Goal: Task Accomplishment & Management: Manage account settings

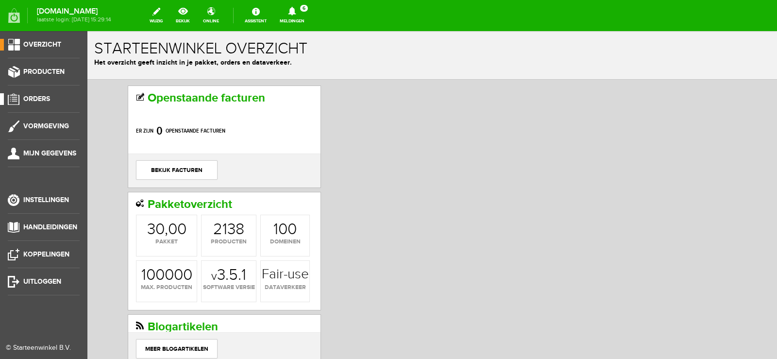
click at [44, 98] on span "Orders" at bounding box center [36, 99] width 27 height 8
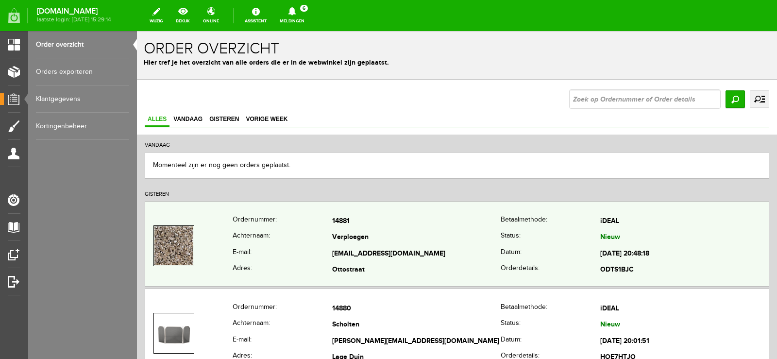
click at [183, 248] on img at bounding box center [173, 245] width 39 height 39
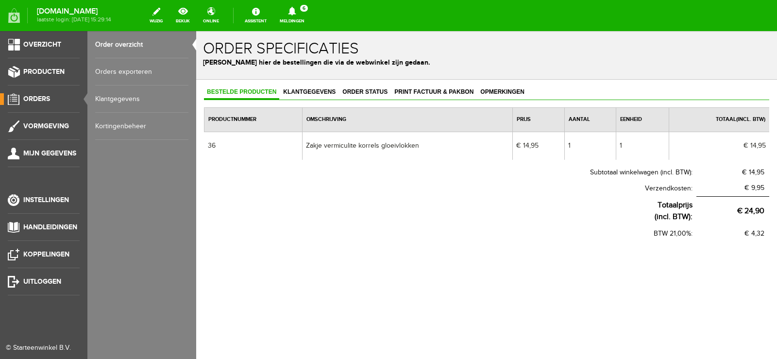
click at [38, 95] on span "Orders" at bounding box center [36, 99] width 27 height 8
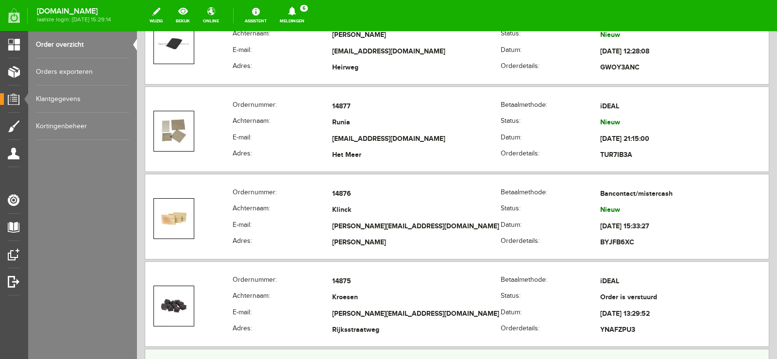
scroll to position [485, 0]
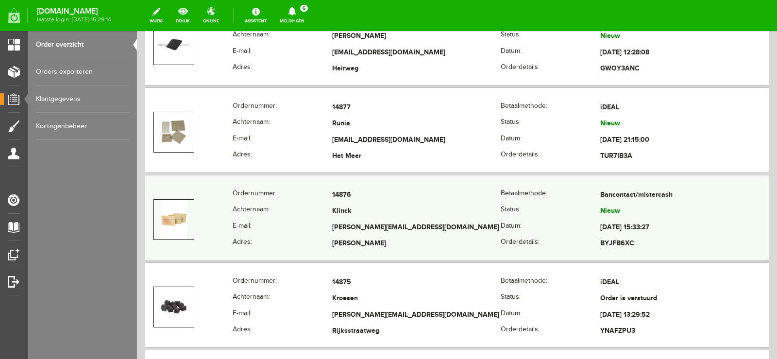
click at [451, 216] on td "Klinck" at bounding box center [416, 211] width 168 height 17
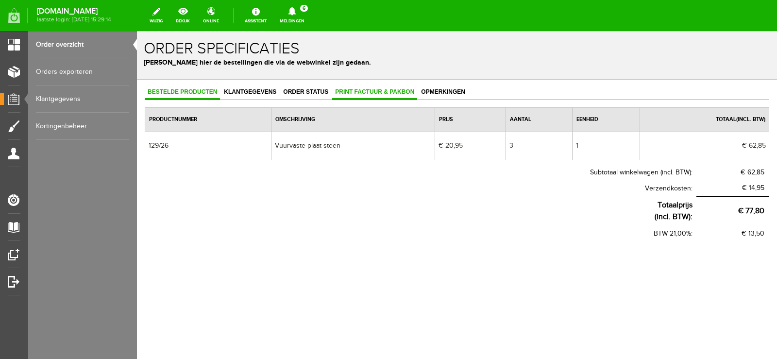
click at [379, 91] on span "Print factuur & pakbon" at bounding box center [374, 91] width 85 height 7
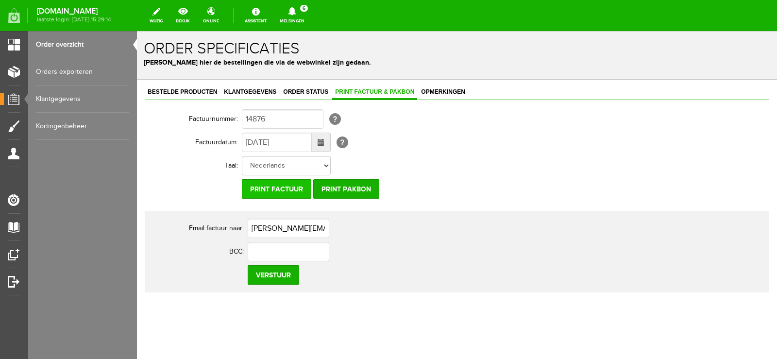
click at [284, 183] on input "Print factuur" at bounding box center [276, 188] width 69 height 19
click at [350, 189] on input "Print pakbon" at bounding box center [346, 188] width 66 height 19
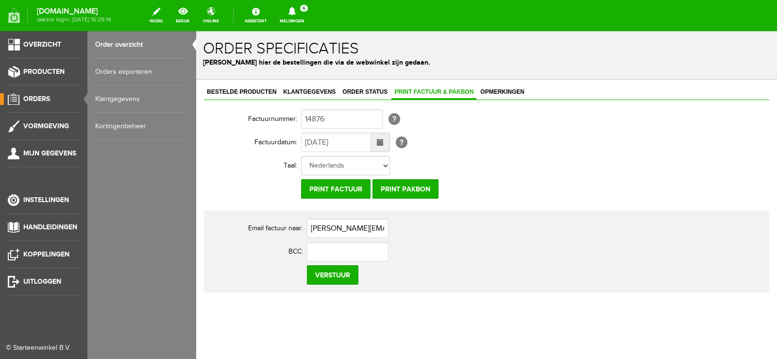
click at [42, 97] on span "Orders" at bounding box center [36, 99] width 27 height 8
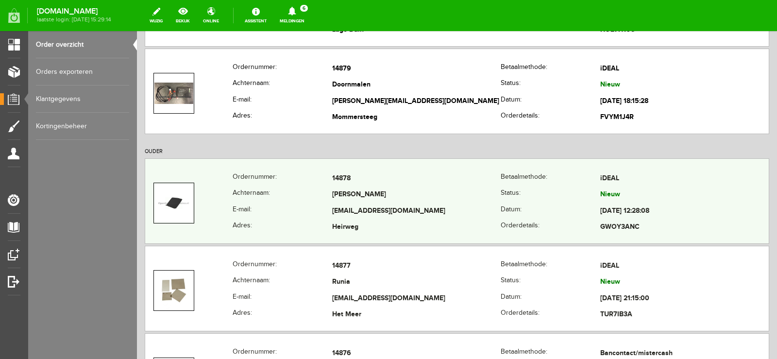
scroll to position [388, 0]
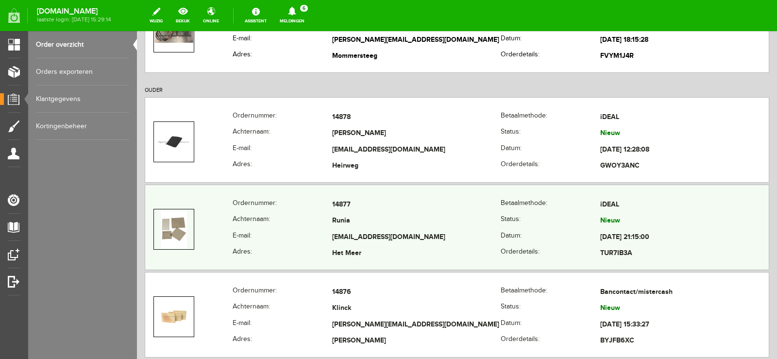
click at [432, 226] on td "Runia" at bounding box center [416, 221] width 168 height 17
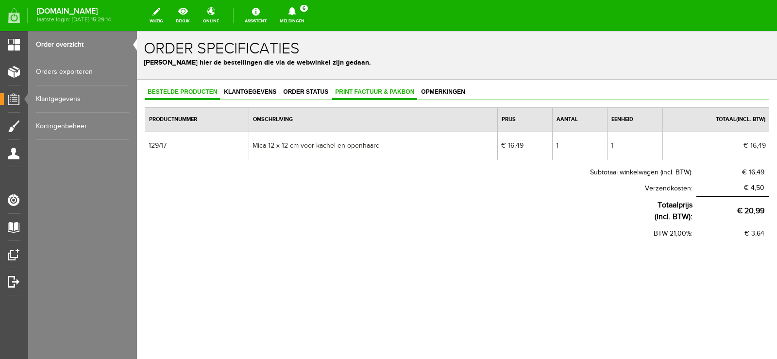
click at [381, 92] on span "Print factuur & pakbon" at bounding box center [374, 91] width 85 height 7
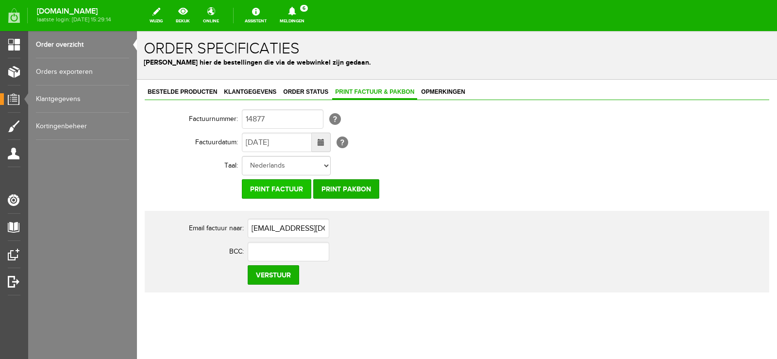
click at [287, 188] on input "Print factuur" at bounding box center [276, 188] width 69 height 19
click at [359, 190] on input "Print pakbon" at bounding box center [346, 188] width 66 height 19
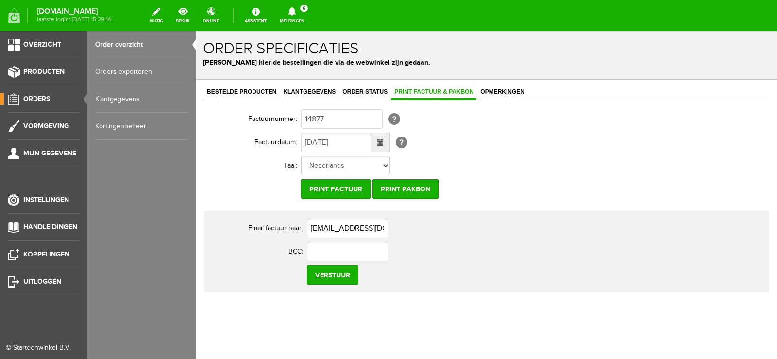
click at [40, 95] on span "Orders" at bounding box center [36, 99] width 27 height 8
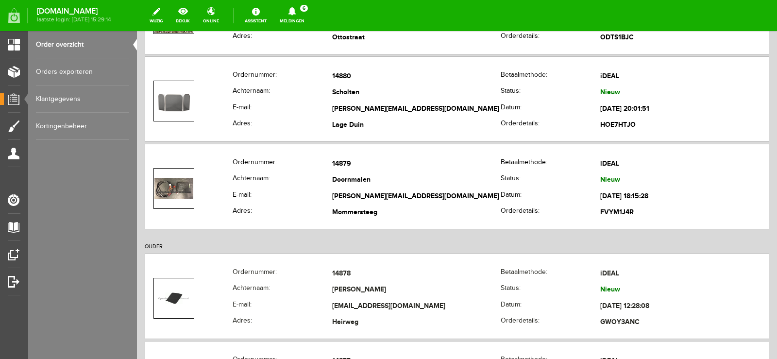
scroll to position [340, 0]
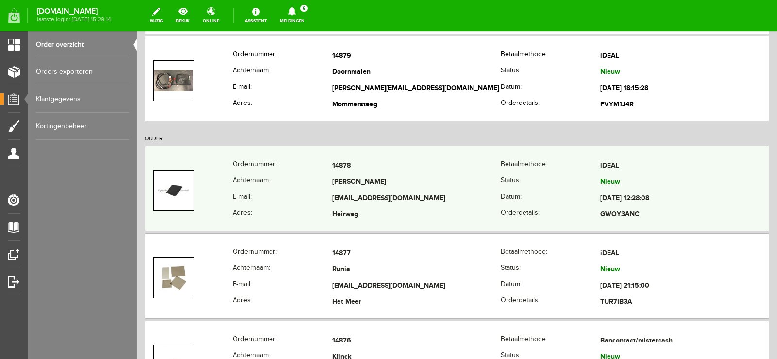
click at [439, 191] on td "[EMAIL_ADDRESS][DOMAIN_NAME]" at bounding box center [416, 198] width 168 height 17
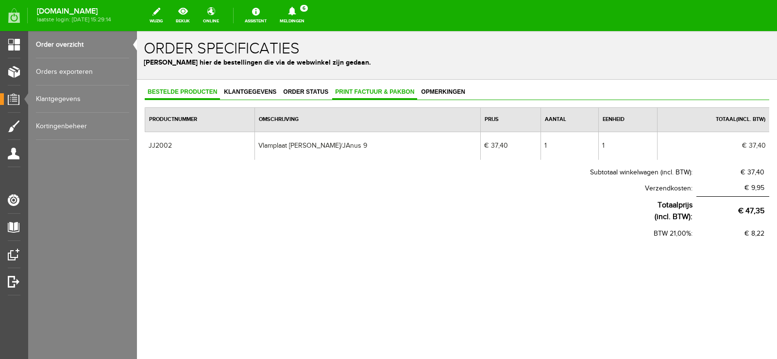
click at [376, 92] on span "Print factuur & pakbon" at bounding box center [374, 91] width 85 height 7
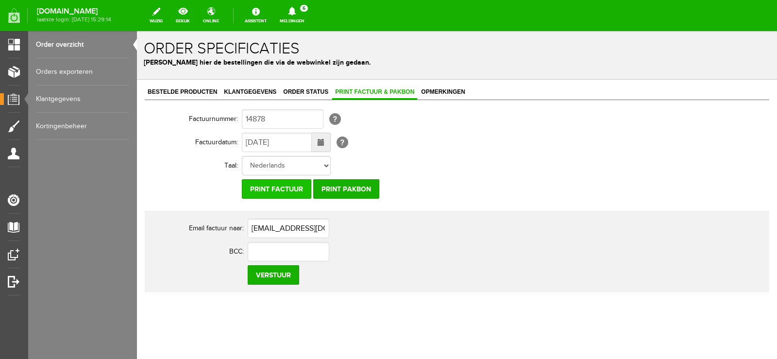
click at [284, 185] on input "Print factuur" at bounding box center [276, 188] width 69 height 19
click at [354, 186] on input "Print pakbon" at bounding box center [346, 188] width 66 height 19
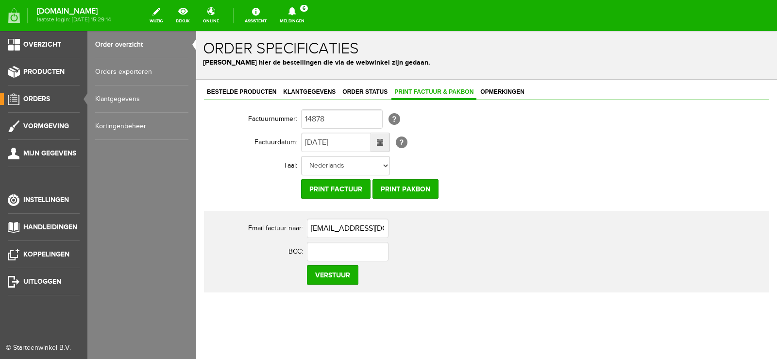
click at [44, 93] on link "Orders" at bounding box center [40, 99] width 80 height 12
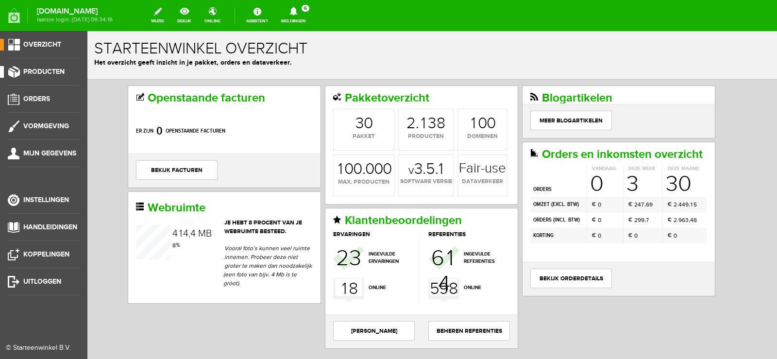
click at [46, 72] on span "Producten" at bounding box center [43, 71] width 41 height 8
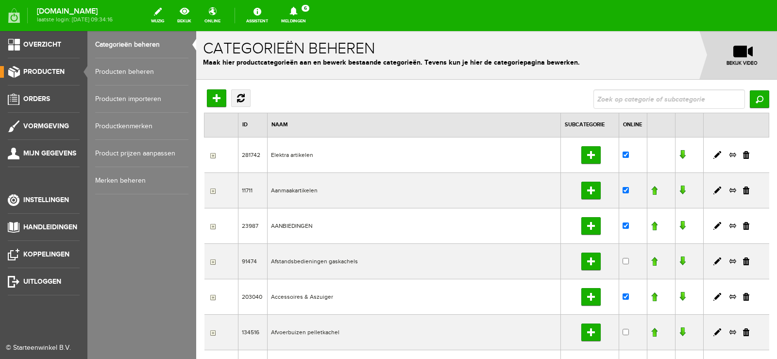
click at [124, 69] on link "Producten beheren" at bounding box center [141, 71] width 93 height 27
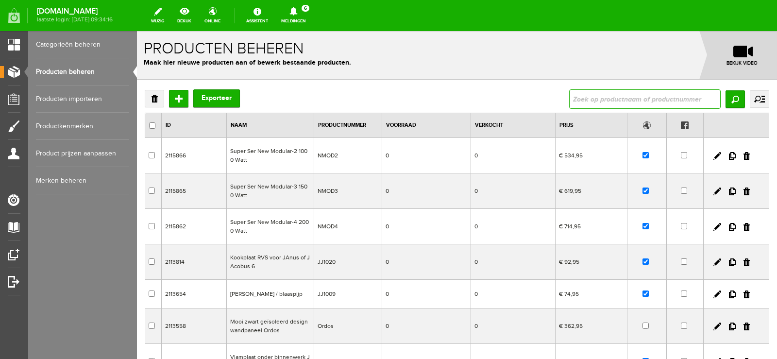
click at [620, 96] on input "text" at bounding box center [644, 98] width 151 height 19
type input "129/26"
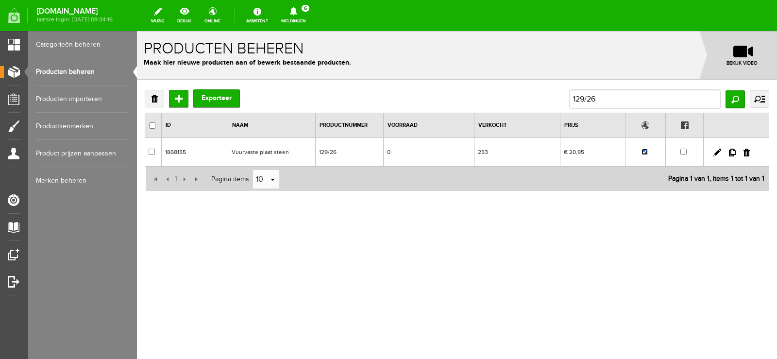
click at [644, 151] on input "checkbox" at bounding box center [644, 152] width 6 height 6
checkbox input "false"
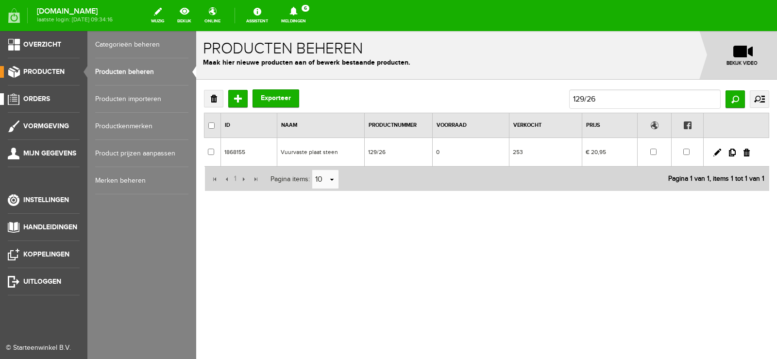
click at [34, 97] on span "Orders" at bounding box center [36, 99] width 27 height 8
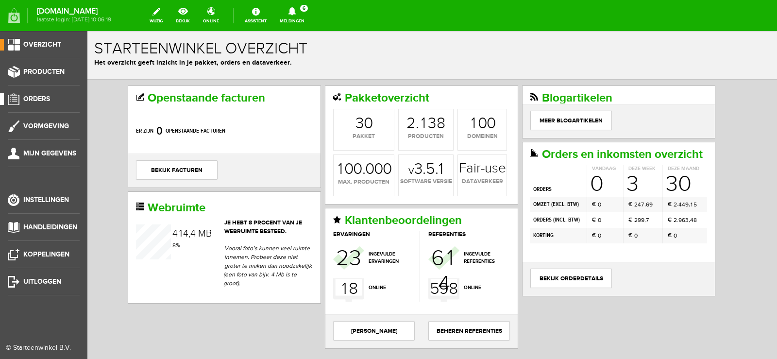
click at [44, 97] on span "Orders" at bounding box center [36, 99] width 27 height 8
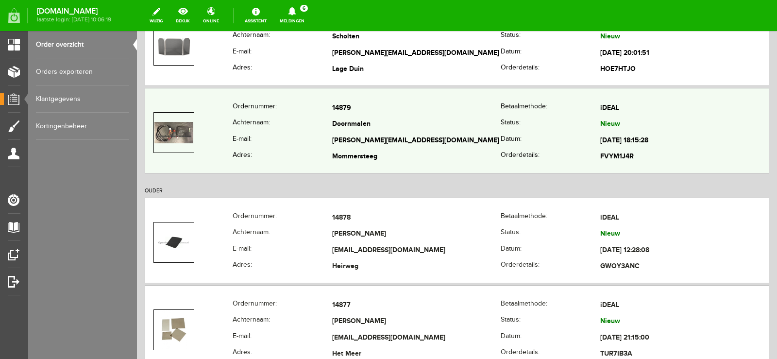
scroll to position [291, 0]
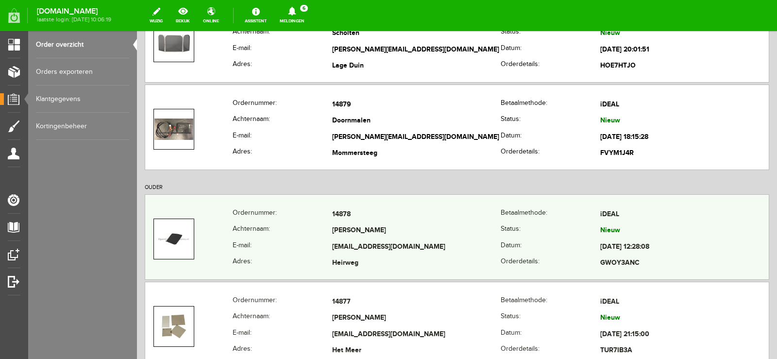
click at [433, 232] on td "[PERSON_NAME]" at bounding box center [416, 231] width 168 height 17
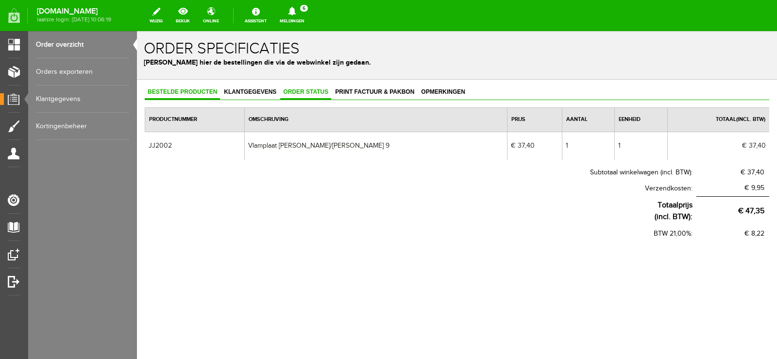
click at [309, 89] on span "Order status" at bounding box center [305, 91] width 51 height 7
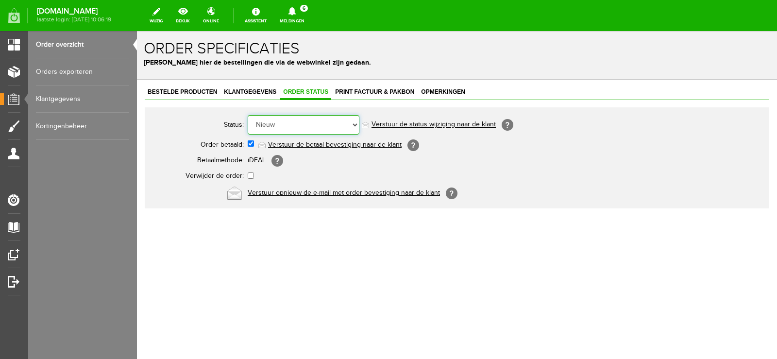
click at [355, 123] on select "Order niet afgerond Nieuw Order in behandeling Wacht op leverancier Wacht op be…" at bounding box center [304, 124] width 112 height 19
select select "3"
click at [248, 115] on select "Order niet afgerond Nieuw Order in behandeling Wacht op leverancier Wacht op be…" at bounding box center [304, 124] width 112 height 19
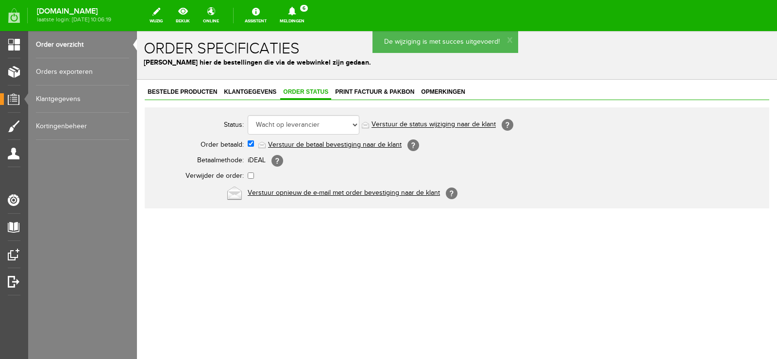
click at [450, 124] on link "Verstuur de status wijziging naar de klant" at bounding box center [433, 125] width 124 height 8
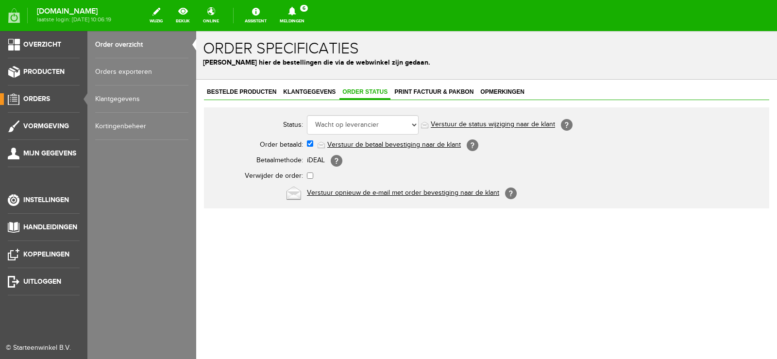
click at [29, 96] on span "Orders" at bounding box center [36, 99] width 27 height 8
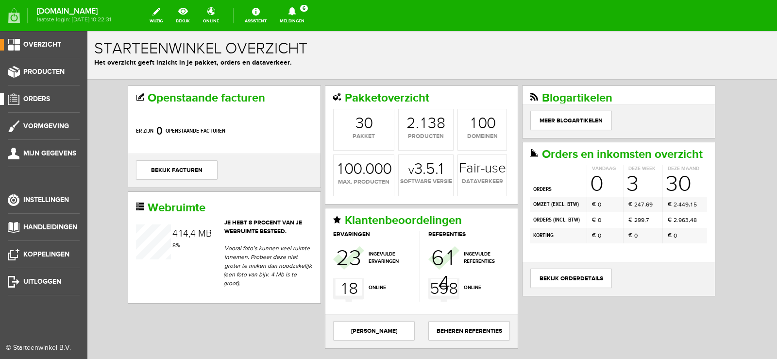
click at [40, 98] on span "Orders" at bounding box center [36, 99] width 27 height 8
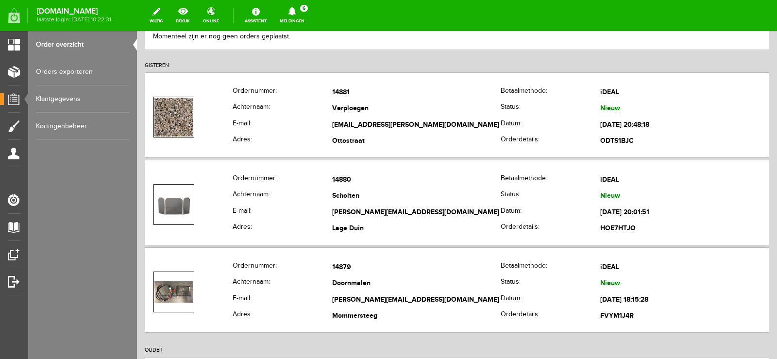
scroll to position [146, 0]
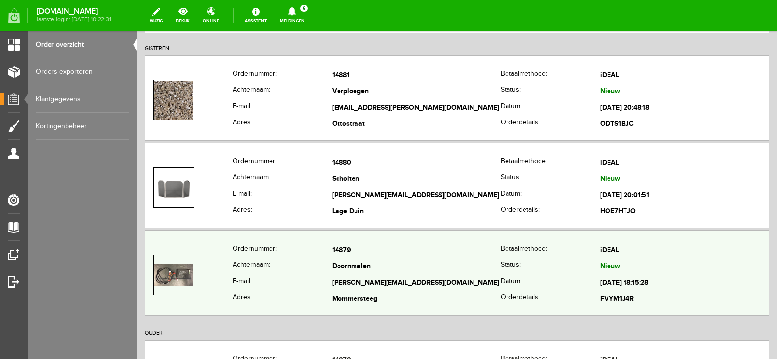
click at [454, 274] on td "Doornmalen" at bounding box center [416, 267] width 168 height 17
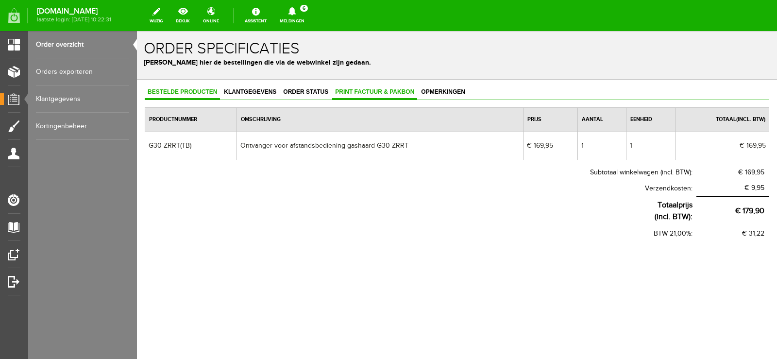
click at [385, 91] on span "Print factuur & pakbon" at bounding box center [374, 91] width 85 height 7
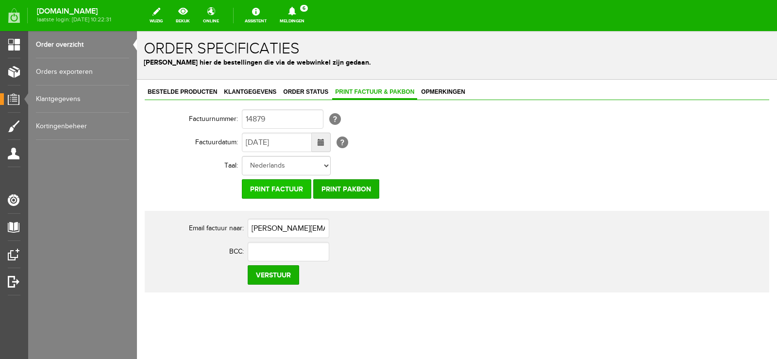
click at [298, 188] on input "Print factuur" at bounding box center [276, 188] width 69 height 19
click at [353, 188] on input "Print pakbon" at bounding box center [346, 188] width 66 height 19
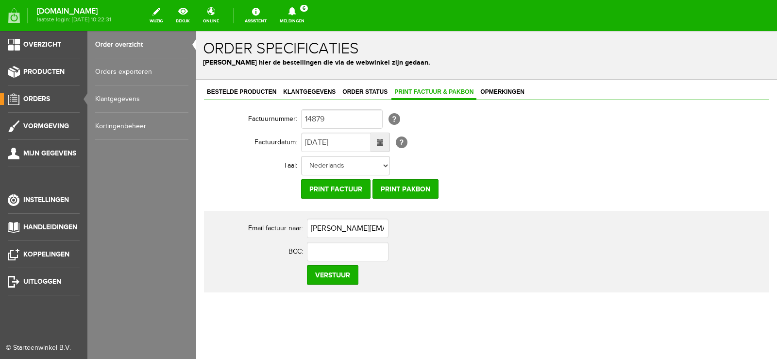
click at [32, 100] on span "Orders" at bounding box center [36, 99] width 27 height 8
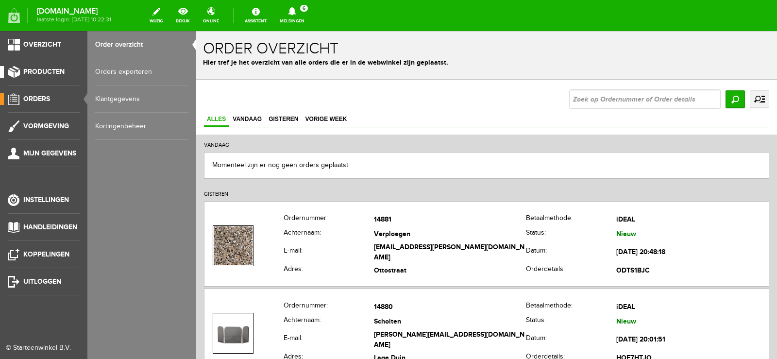
click at [57, 68] on span "Producten" at bounding box center [43, 71] width 41 height 8
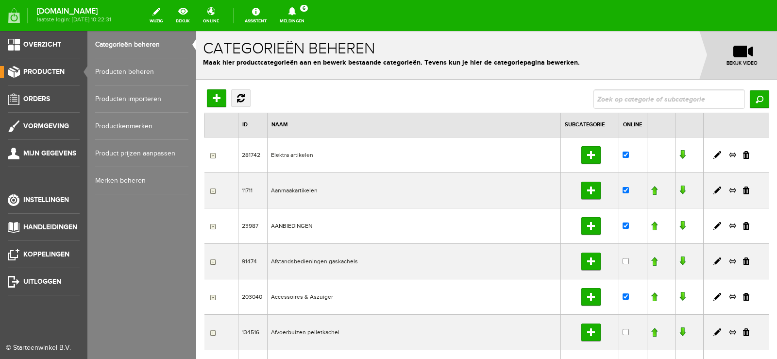
click at [131, 69] on link "Producten beheren" at bounding box center [141, 71] width 93 height 27
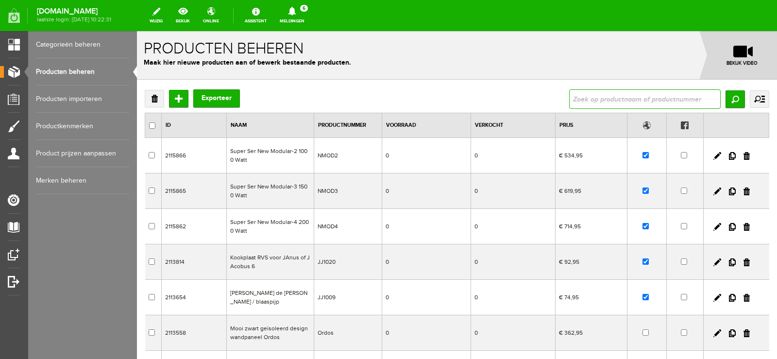
click at [602, 99] on input "text" at bounding box center [644, 98] width 151 height 19
type input "G30-ZRRT(TB)"
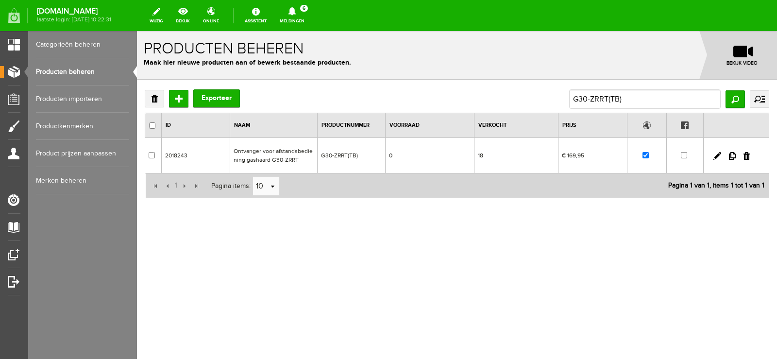
click at [450, 156] on td "0" at bounding box center [429, 155] width 89 height 35
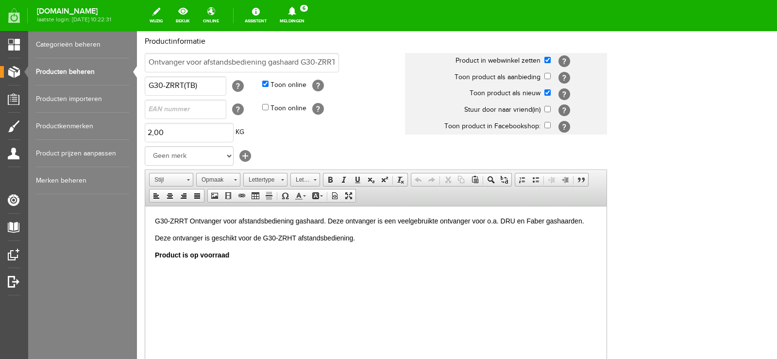
scroll to position [97, 0]
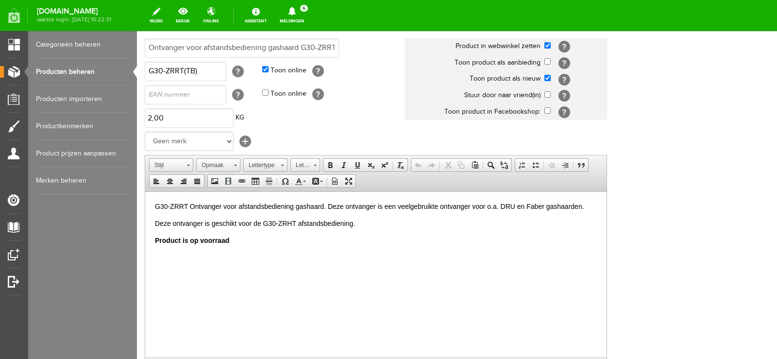
click at [153, 237] on html "G30-ZRRT Ontvanger voor afstandsbediening gashaard. Deze ontvanger is een veelg…" at bounding box center [375, 223] width 461 height 64
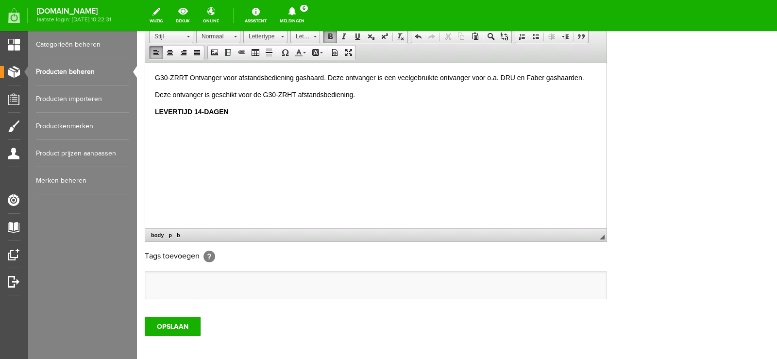
scroll to position [243, 0]
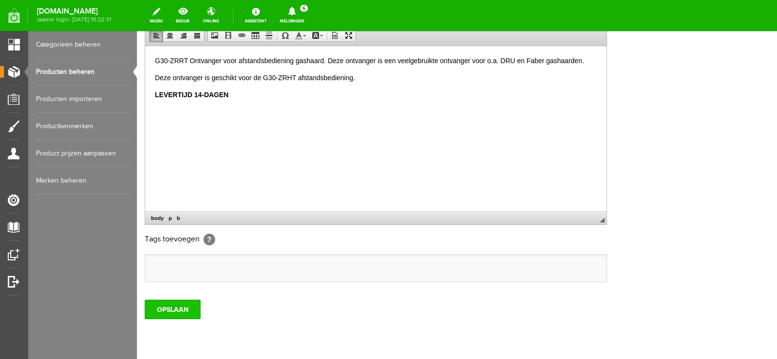
click at [173, 308] on input "OPSLAAN" at bounding box center [173, 309] width 56 height 19
click at [168, 309] on input "OPSLAAN" at bounding box center [173, 309] width 56 height 19
click at [169, 304] on input "OPSLAAN" at bounding box center [173, 309] width 56 height 19
click at [174, 312] on input "OPSLAAN" at bounding box center [173, 309] width 56 height 19
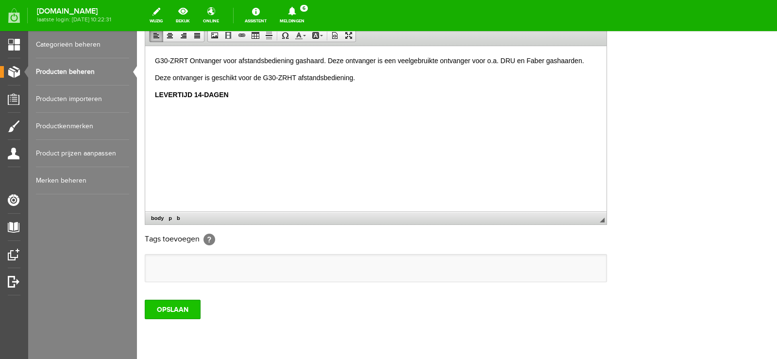
click at [174, 312] on input "OPSLAAN" at bounding box center [173, 309] width 56 height 19
click at [174, 311] on input "OPSLAAN" at bounding box center [173, 309] width 56 height 19
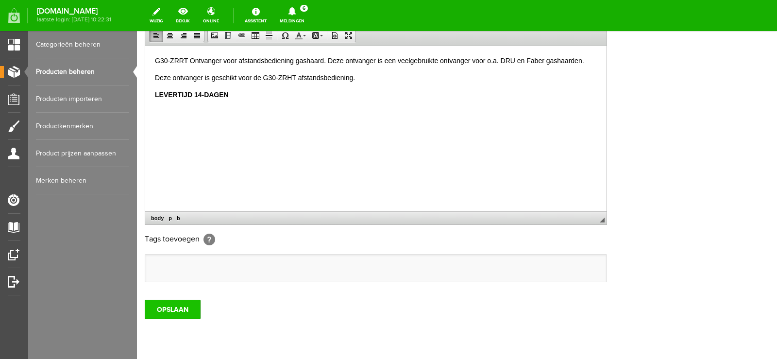
click at [174, 311] on input "OPSLAAN" at bounding box center [173, 309] width 56 height 19
click at [174, 310] on input "OPSLAAN" at bounding box center [173, 309] width 56 height 19
click at [173, 310] on input "OPSLAAN" at bounding box center [173, 309] width 56 height 19
click at [172, 309] on input "OPSLAAN" at bounding box center [173, 309] width 56 height 19
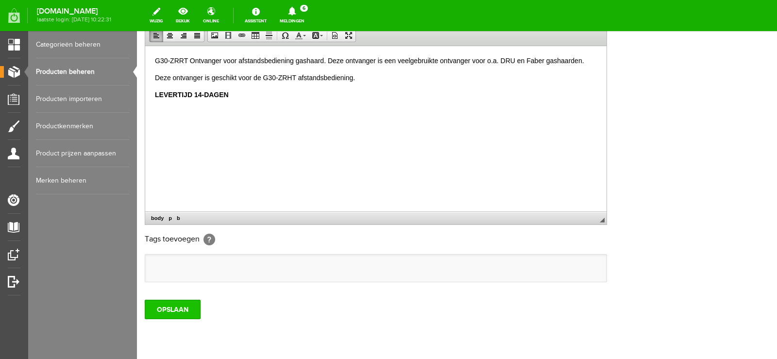
click at [190, 311] on input "OPSLAAN" at bounding box center [173, 309] width 56 height 19
click at [162, 309] on input "OPSLAAN" at bounding box center [173, 309] width 56 height 19
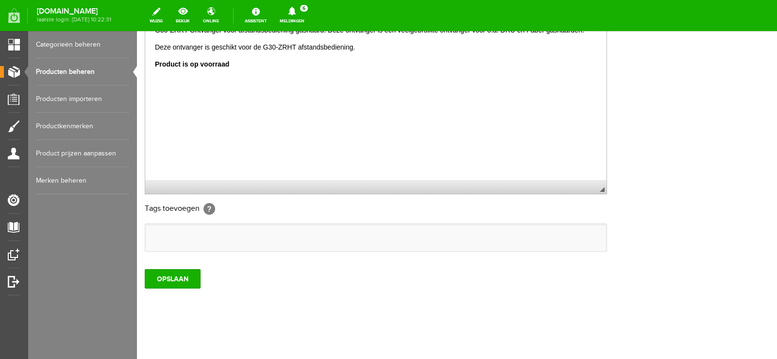
scroll to position [275, 0]
click at [174, 277] on input "OPSLAAN" at bounding box center [173, 276] width 56 height 19
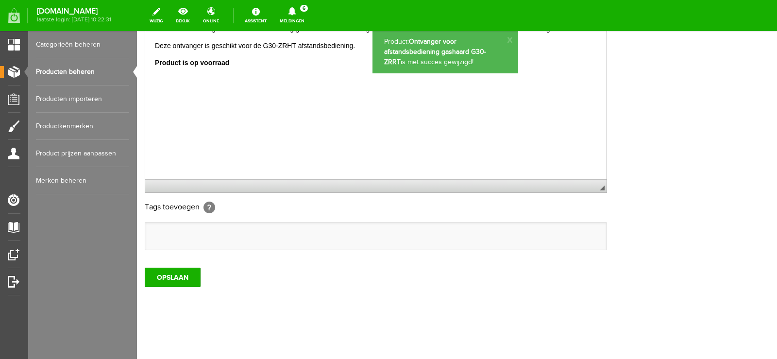
scroll to position [0, 0]
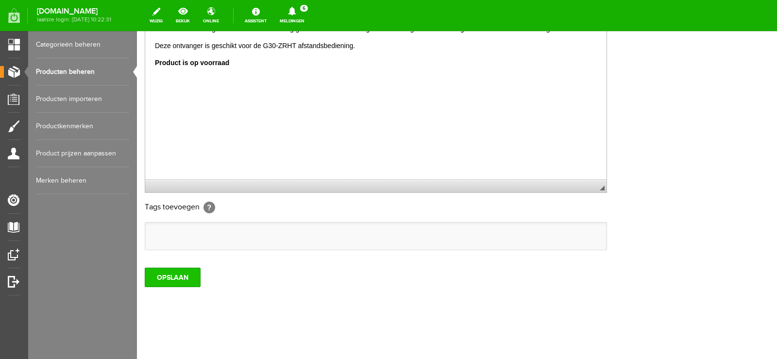
click at [174, 277] on input "OPSLAAN" at bounding box center [173, 276] width 56 height 19
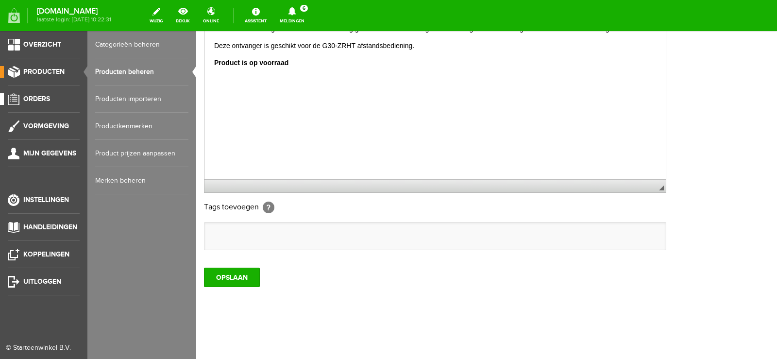
click at [37, 96] on span "Orders" at bounding box center [36, 99] width 27 height 8
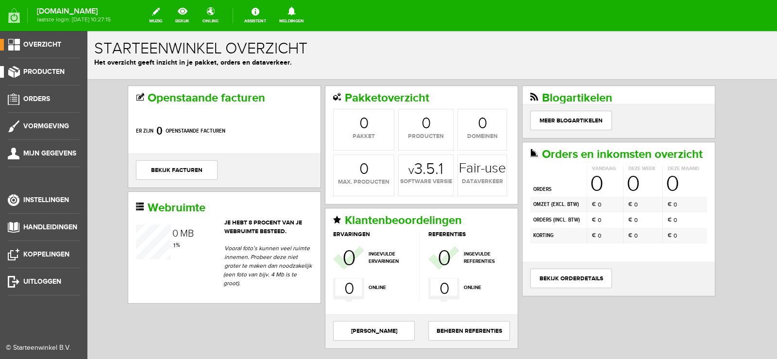
click at [41, 68] on span "Producten" at bounding box center [43, 71] width 41 height 8
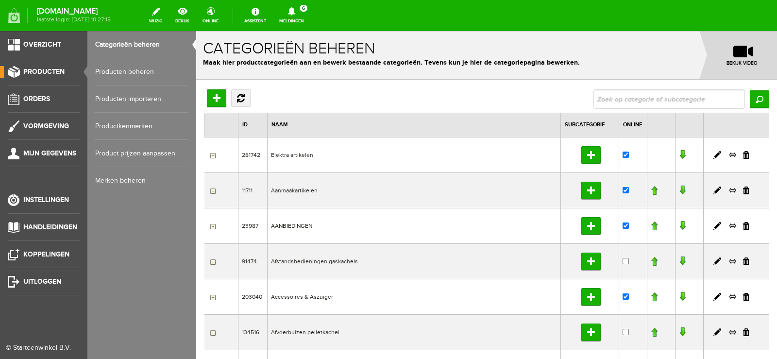
click at [134, 70] on link "Producten beheren" at bounding box center [141, 71] width 93 height 27
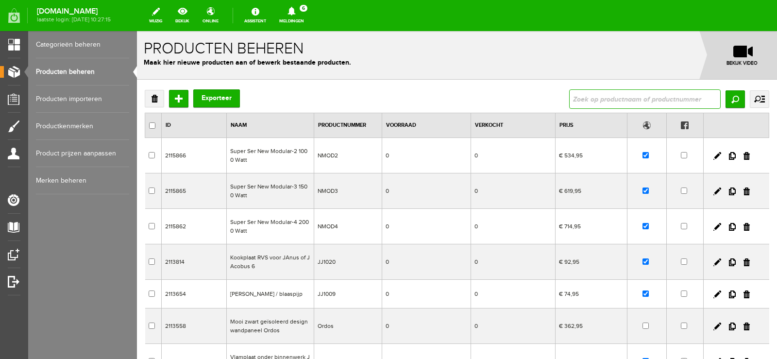
click at [593, 97] on input "text" at bounding box center [644, 98] width 151 height 19
type input "G30-ZRRT(TB)"
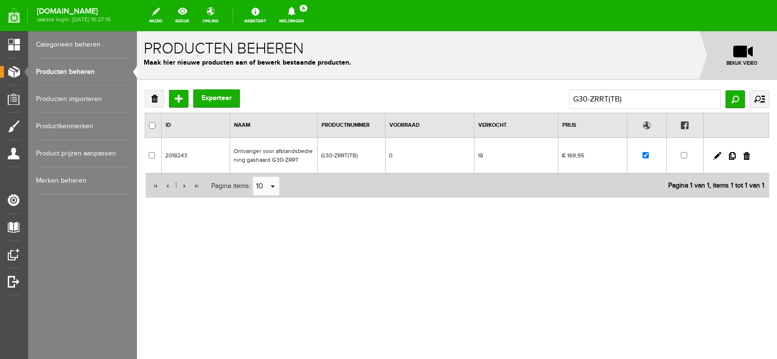
click at [448, 157] on td "0" at bounding box center [429, 155] width 89 height 35
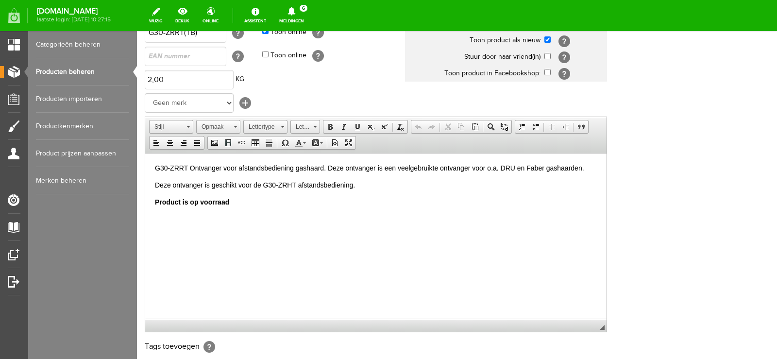
scroll to position [243, 0]
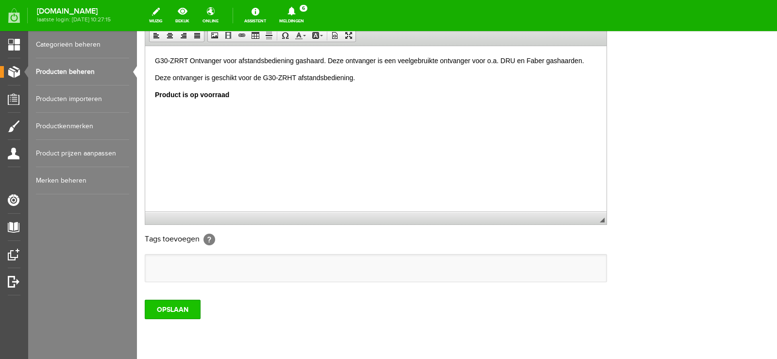
click at [160, 306] on input "OPSLAAN" at bounding box center [173, 309] width 56 height 19
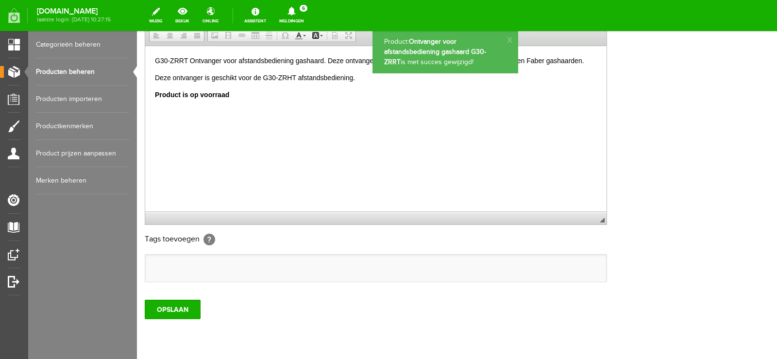
scroll to position [0, 0]
click at [179, 307] on input "OPSLAAN" at bounding box center [173, 309] width 56 height 19
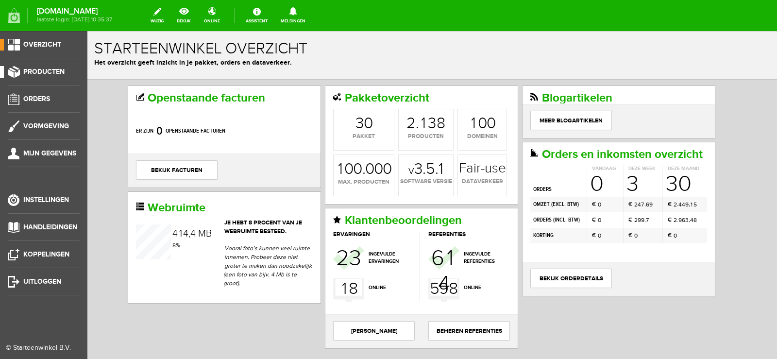
click at [55, 67] on link "Producten" at bounding box center [40, 72] width 80 height 12
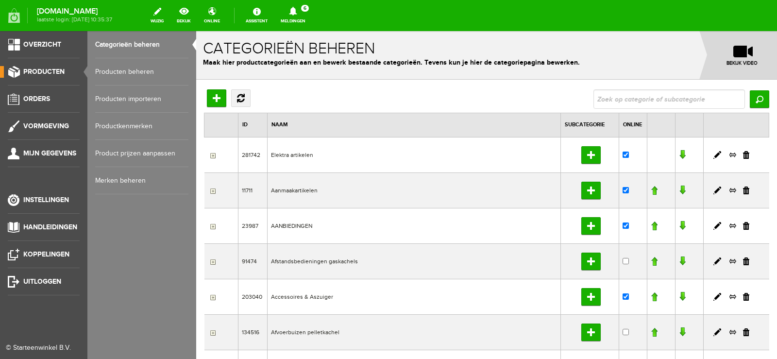
click at [139, 69] on link "Producten beheren" at bounding box center [141, 71] width 93 height 27
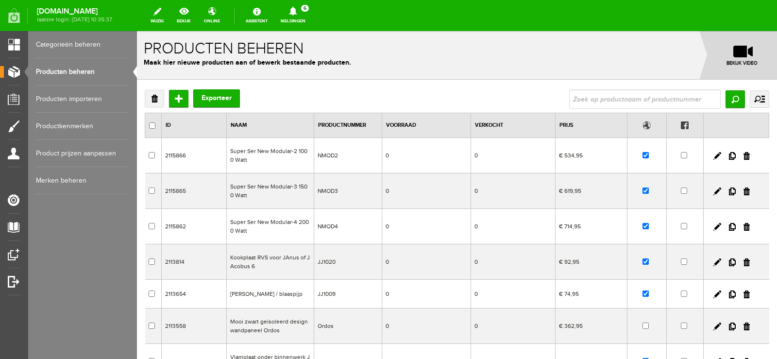
click at [69, 66] on link "Producten beheren" at bounding box center [82, 71] width 93 height 27
click at [600, 99] on input "text" at bounding box center [644, 98] width 151 height 19
type input "G30-ZRRT(TB)"
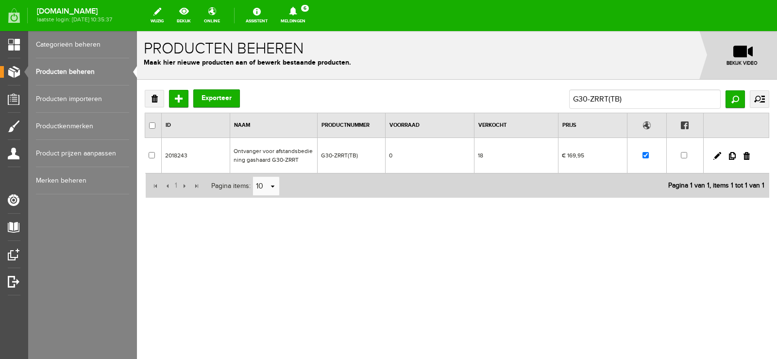
click at [434, 156] on td "0" at bounding box center [429, 155] width 89 height 35
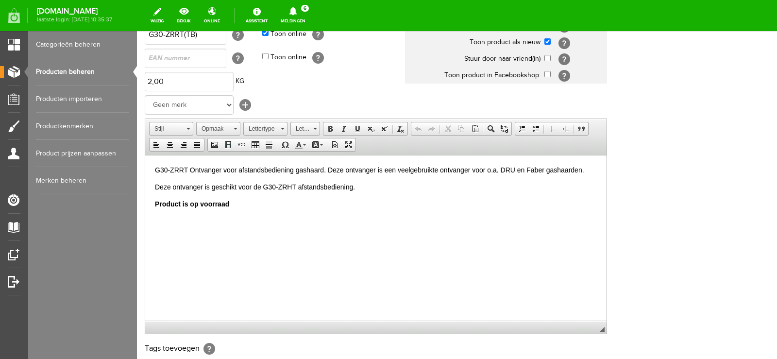
scroll to position [146, 0]
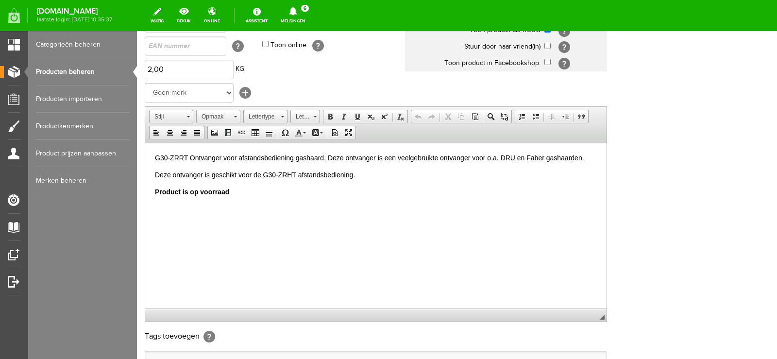
click at [153, 189] on html "G30-ZRRT Ontvanger voor afstandsbediening gashaard. Deze ontvanger is een veelg…" at bounding box center [375, 175] width 461 height 64
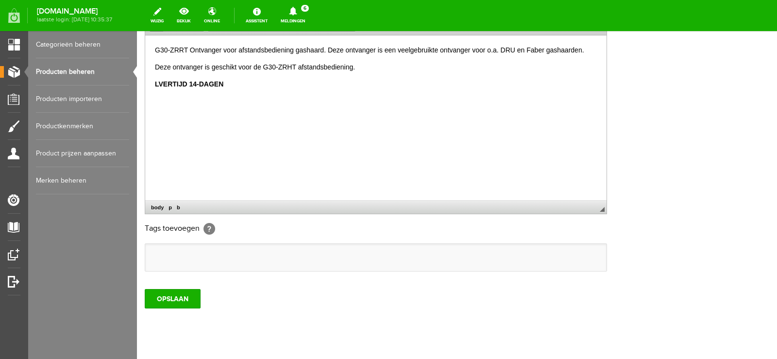
scroll to position [275, 0]
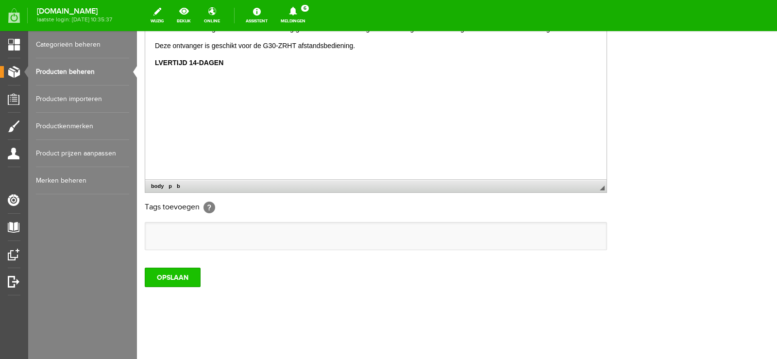
click at [184, 279] on input "OPSLAAN" at bounding box center [173, 276] width 56 height 19
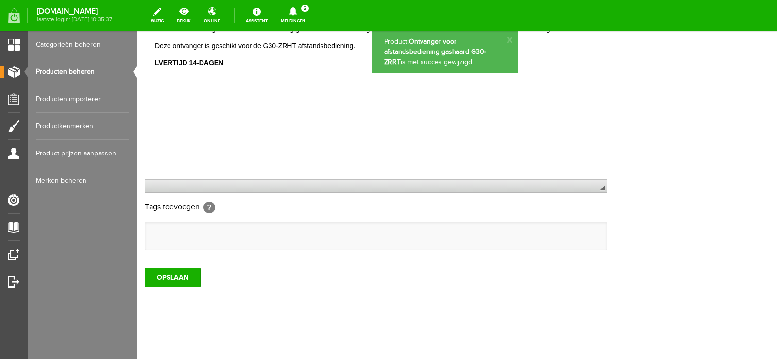
scroll to position [0, 0]
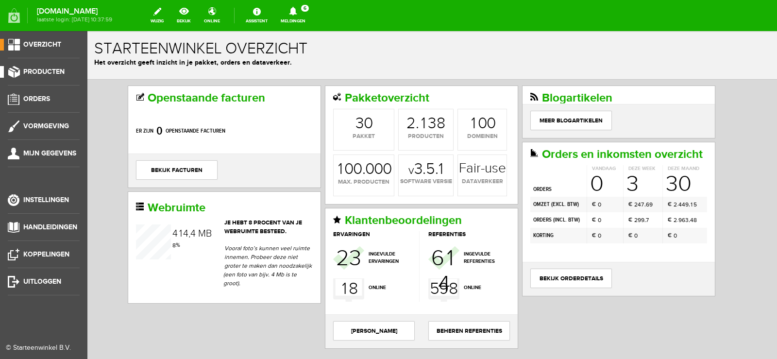
click at [44, 69] on span "Producten" at bounding box center [43, 71] width 41 height 8
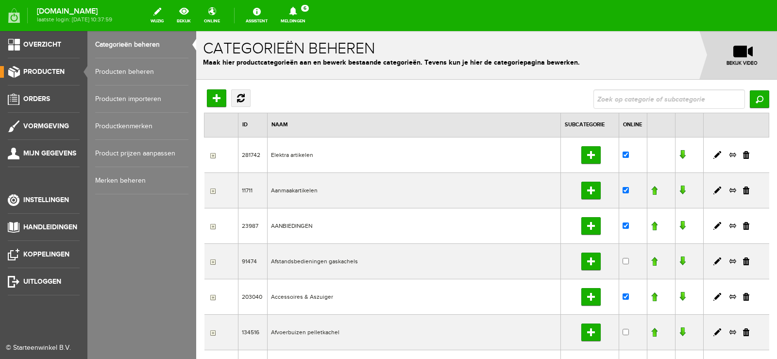
click at [133, 69] on link "Producten beheren" at bounding box center [141, 71] width 93 height 27
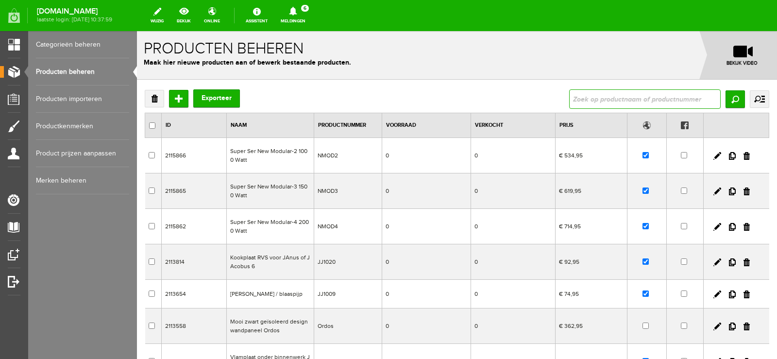
click at [583, 100] on input "text" at bounding box center [644, 98] width 151 height 19
type input "G30-ZRRT(TB)"
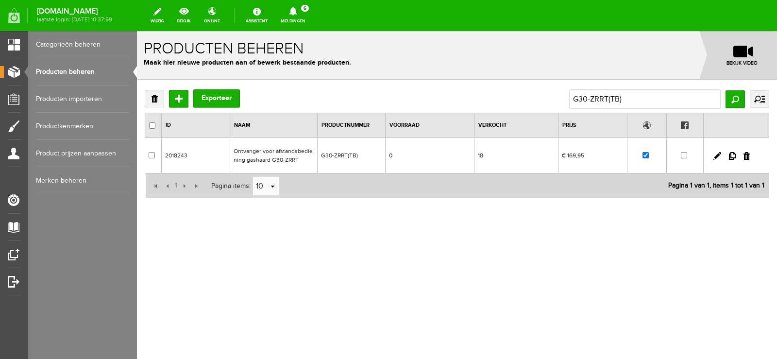
drag, startPoint x: 453, startPoint y: 146, endPoint x: 589, endPoint y: 177, distance: 139.9
click at [453, 146] on td "0" at bounding box center [429, 155] width 89 height 35
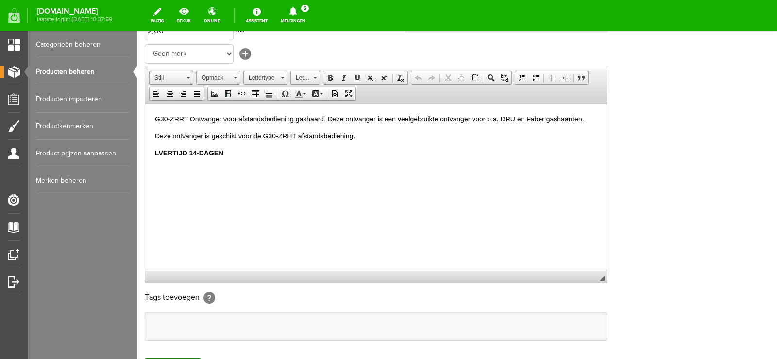
scroll to position [275, 0]
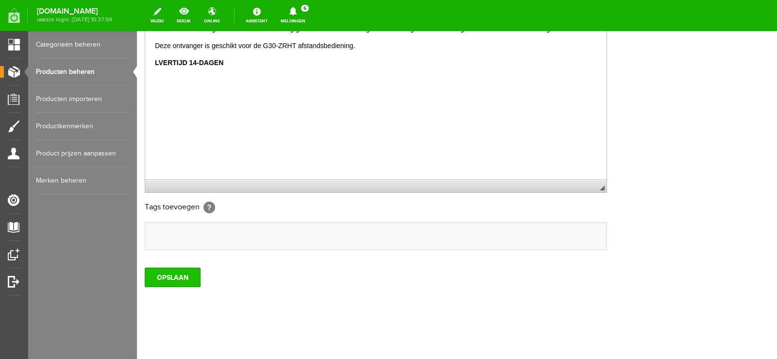
click at [181, 277] on input "OPSLAAN" at bounding box center [173, 276] width 56 height 19
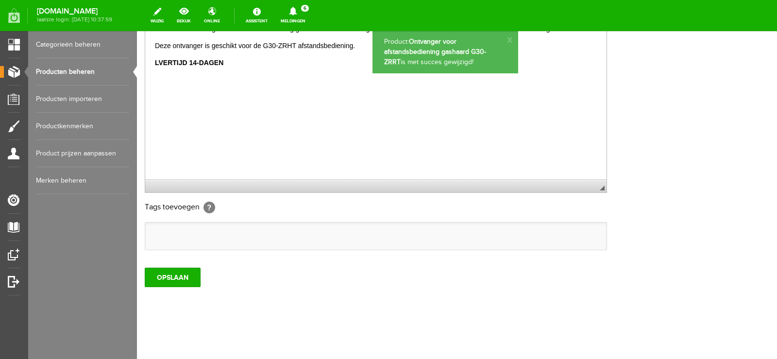
scroll to position [0, 0]
click at [172, 273] on input "OPSLAAN" at bounding box center [173, 276] width 56 height 19
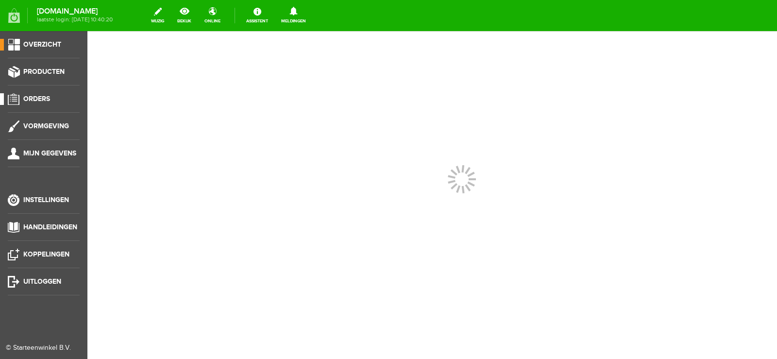
click at [45, 98] on span "Orders" at bounding box center [36, 99] width 27 height 8
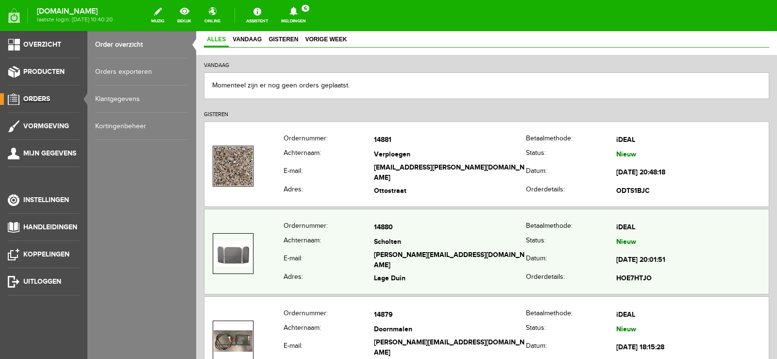
scroll to position [97, 0]
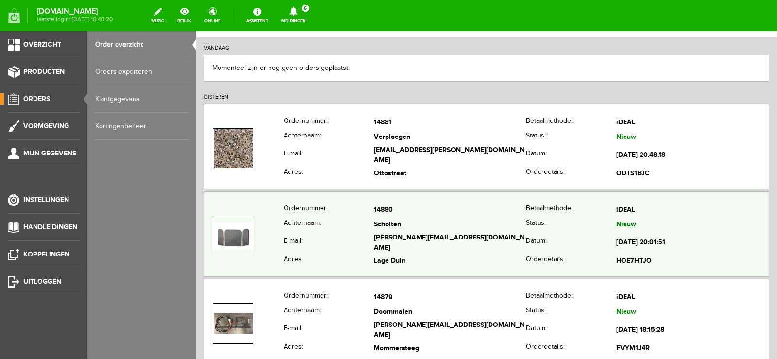
click at [472, 239] on td "[PERSON_NAME][EMAIL_ADDRESS][DOMAIN_NAME]" at bounding box center [450, 243] width 152 height 22
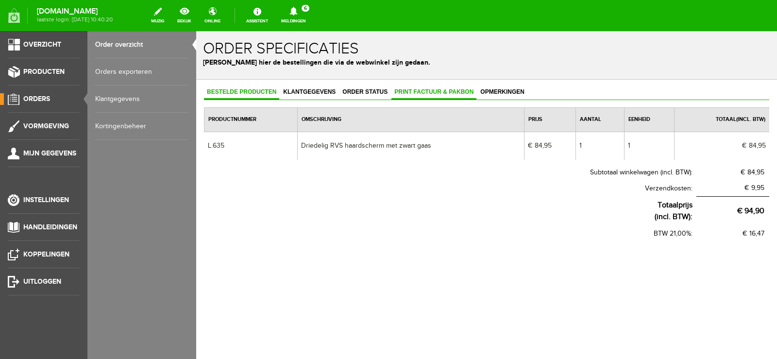
click at [430, 90] on span "Print factuur & pakbon" at bounding box center [433, 91] width 85 height 7
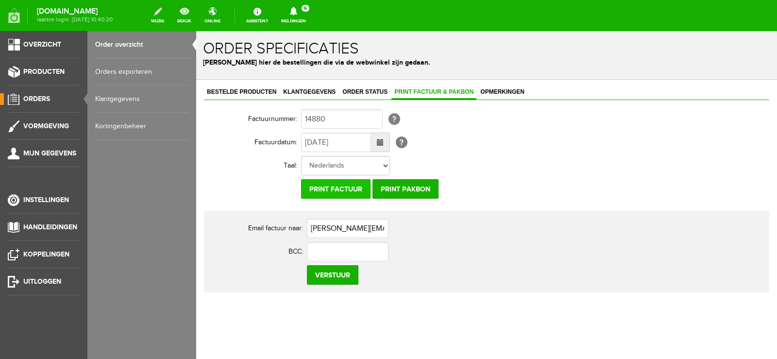
click at [355, 191] on input "Print factuur" at bounding box center [335, 188] width 69 height 19
click at [418, 185] on input "Print pakbon" at bounding box center [405, 188] width 66 height 19
click at [40, 99] on span "Orders" at bounding box center [36, 99] width 27 height 8
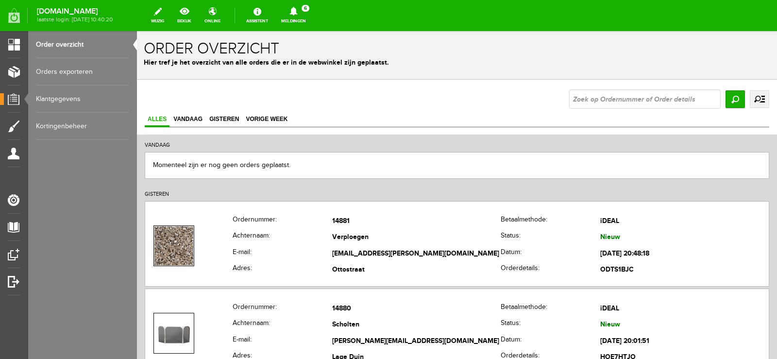
click at [297, 9] on icon at bounding box center [293, 11] width 8 height 9
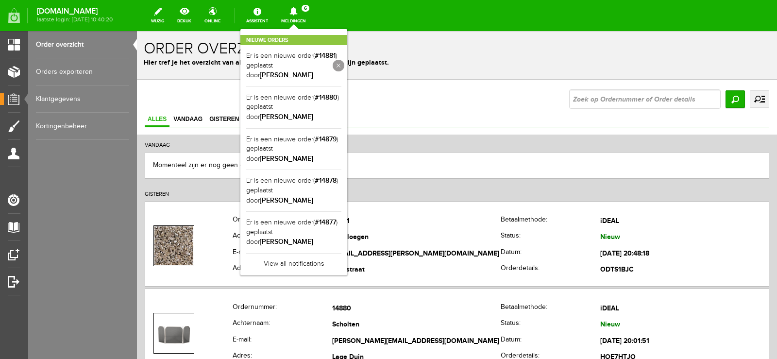
click at [344, 62] on link at bounding box center [339, 66] width 12 height 12
click at [0, 0] on link at bounding box center [0, 0] width 0 height 0
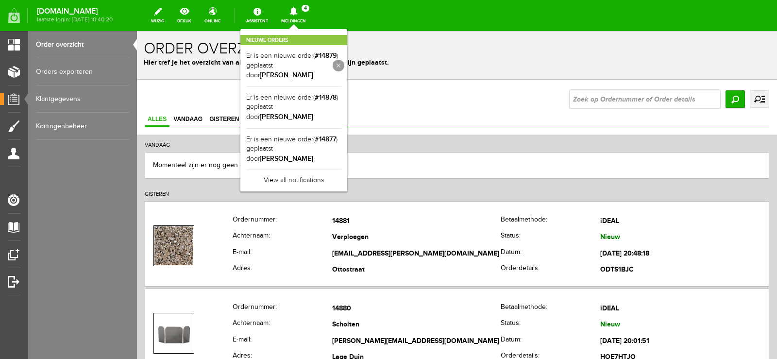
click at [344, 62] on link at bounding box center [339, 66] width 12 height 12
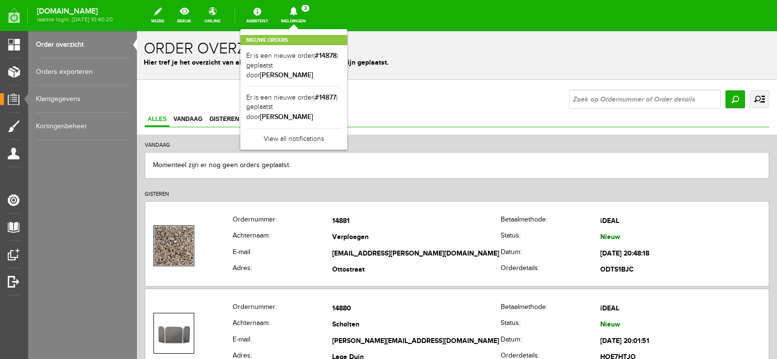
click at [0, 0] on link at bounding box center [0, 0] width 0 height 0
click at [344, 62] on link at bounding box center [339, 66] width 12 height 12
click at [306, 11] on icon at bounding box center [293, 11] width 25 height 9
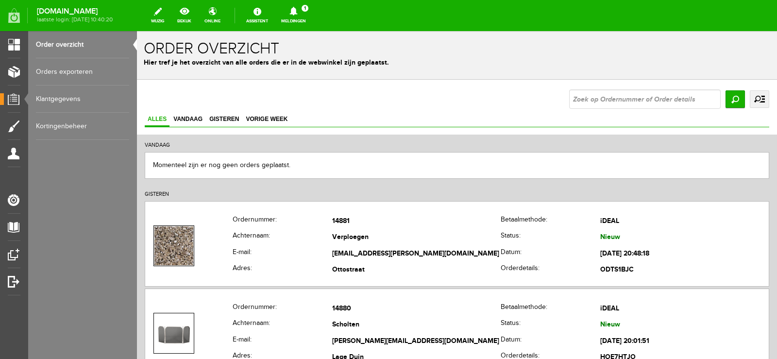
click at [306, 11] on icon at bounding box center [293, 11] width 25 height 9
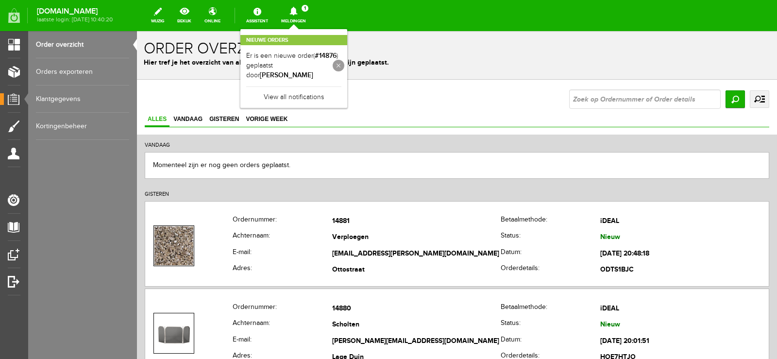
click at [344, 61] on link at bounding box center [339, 66] width 12 height 12
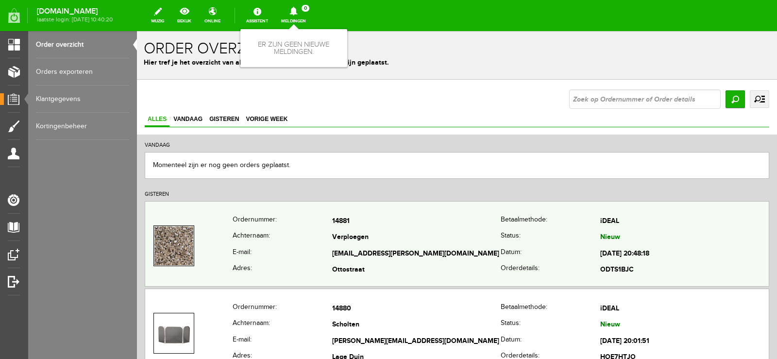
click at [443, 235] on td "Verploegen" at bounding box center [416, 238] width 168 height 17
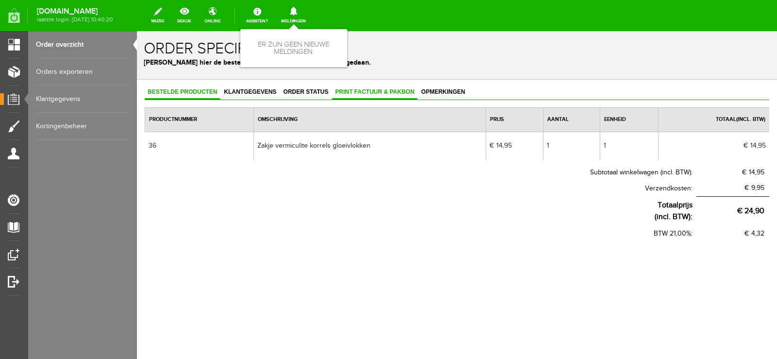
click at [380, 87] on link "Print factuur & pakbon" at bounding box center [374, 92] width 85 height 14
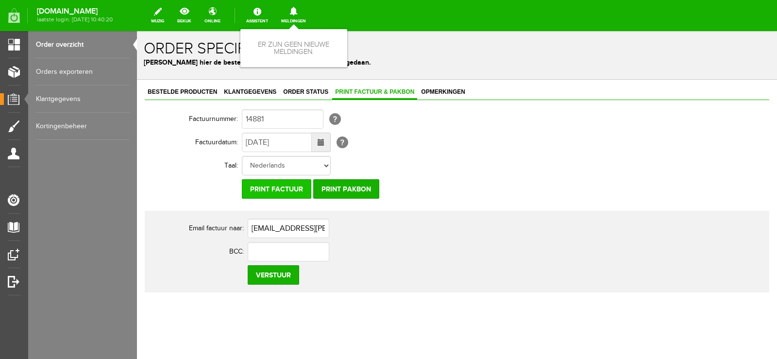
click at [295, 186] on input "Print factuur" at bounding box center [276, 188] width 69 height 19
click at [345, 188] on input "Print pakbon" at bounding box center [346, 188] width 66 height 19
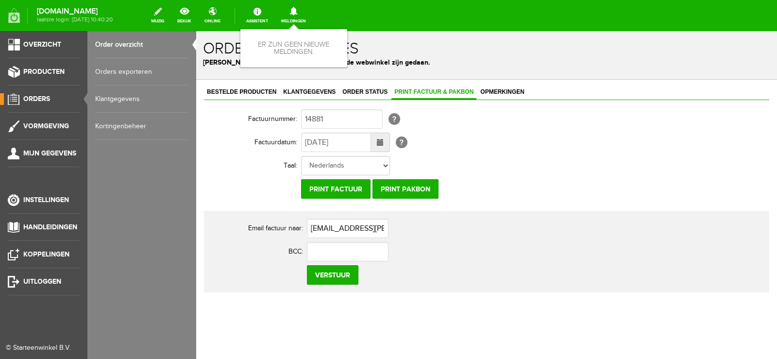
click at [42, 95] on span "Orders" at bounding box center [36, 99] width 27 height 8
